Goal: Obtain resource: Download file/media

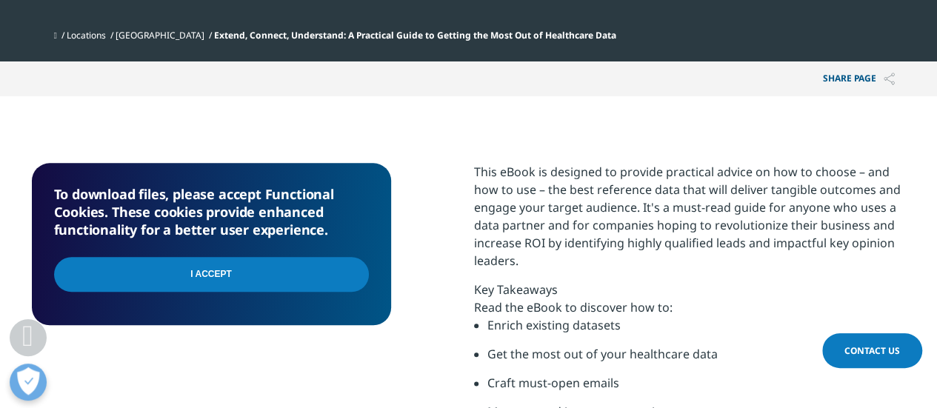
scroll to position [897, 0]
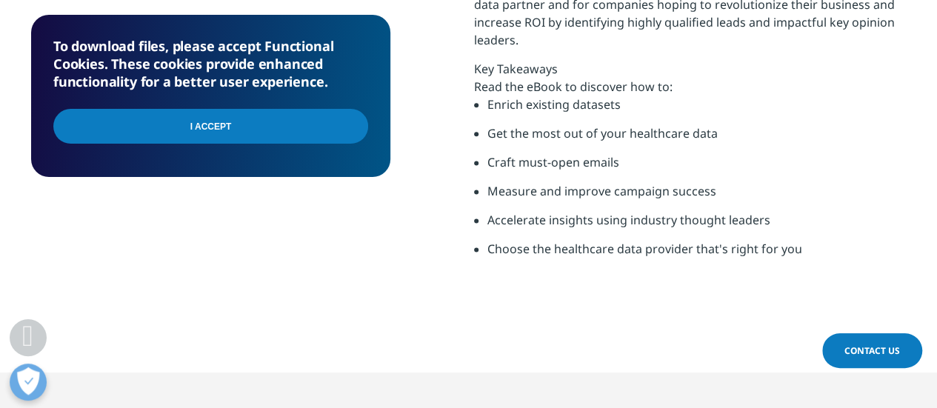
click at [298, 107] on div "I Accept" at bounding box center [210, 127] width 315 height 53
click at [292, 115] on input "I Accept" at bounding box center [210, 126] width 315 height 35
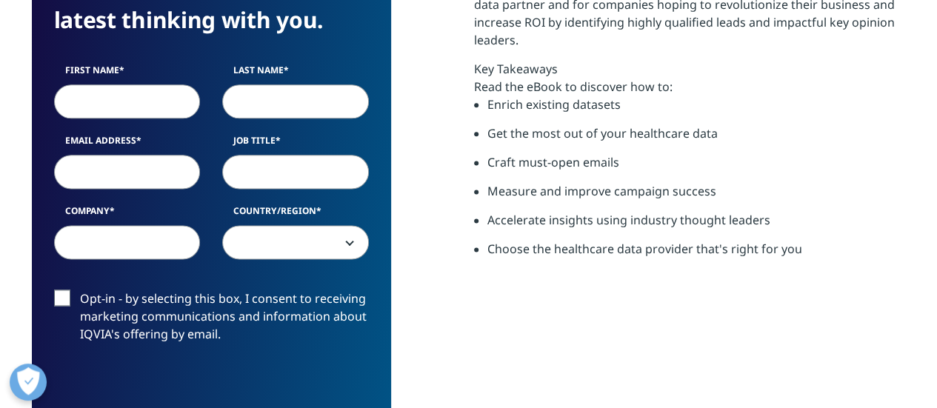
click at [132, 103] on input "First Name" at bounding box center [127, 101] width 147 height 34
type input "Adi"
type input "Sudewa"
type input "[EMAIL_ADDRESS][DOMAIN_NAME]"
select select "[GEOGRAPHIC_DATA]"
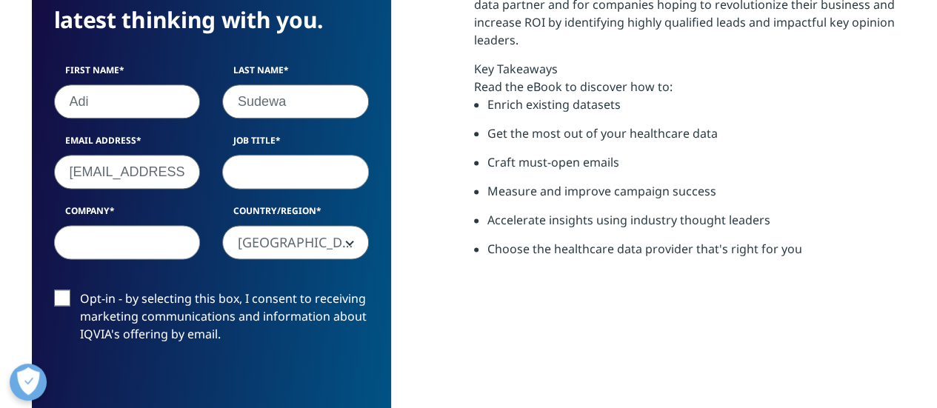
click at [254, 168] on input "Job Title" at bounding box center [295, 172] width 147 height 34
click at [167, 235] on input "Company" at bounding box center [127, 242] width 147 height 34
type input "FC"
click at [256, 186] on input "Job Title" at bounding box center [295, 172] width 147 height 34
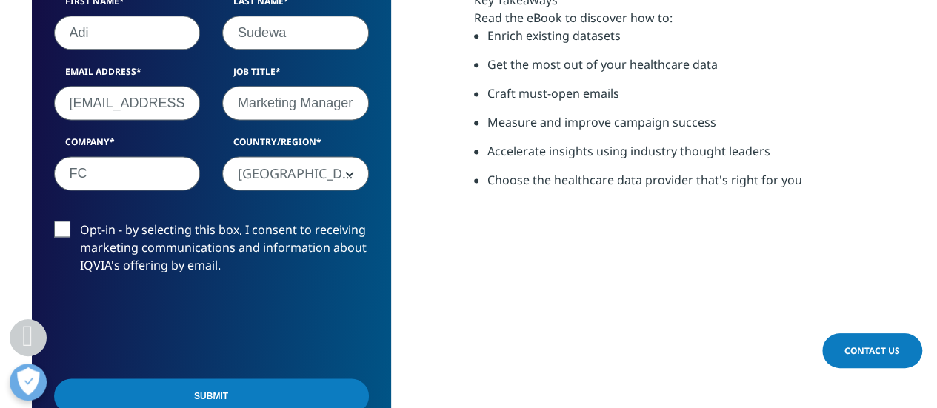
type input "Marketing Manager"
click at [268, 386] on input "Submit" at bounding box center [211, 395] width 315 height 35
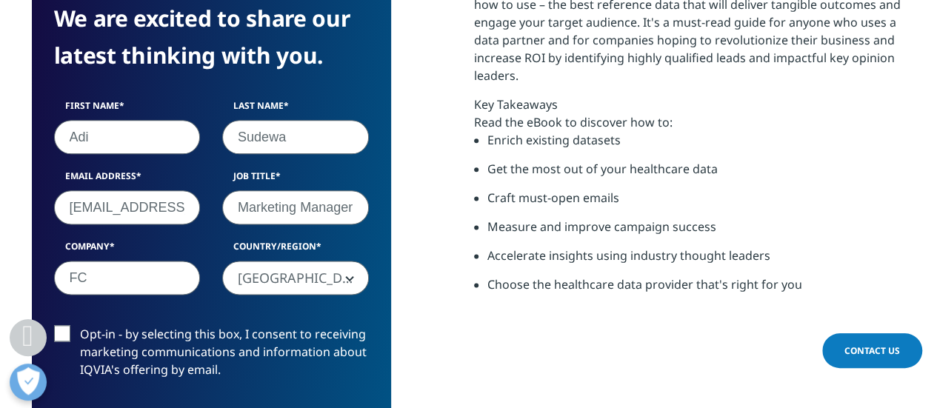
scroll to position [7, 7]
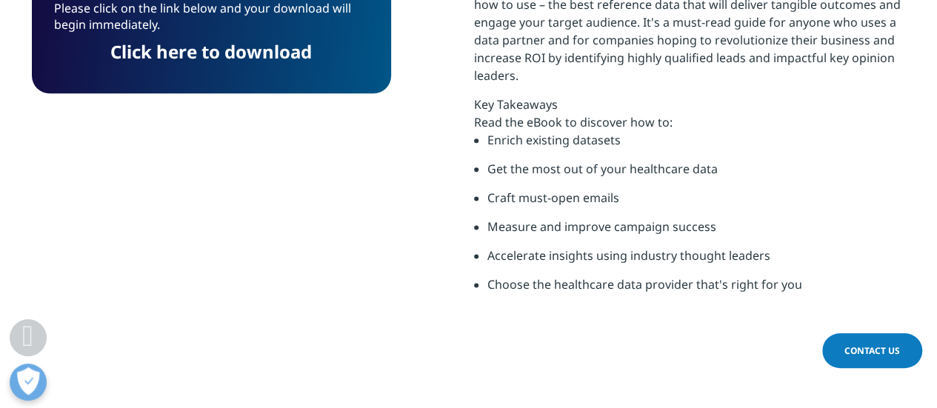
click at [264, 48] on link "Click here to download" at bounding box center [210, 51] width 201 height 24
